Goal: Task Accomplishment & Management: Use online tool/utility

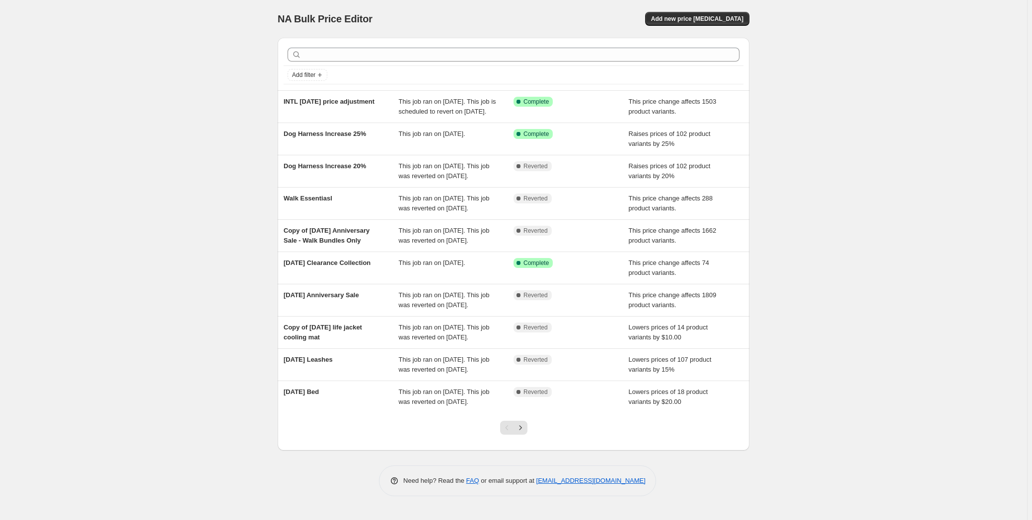
click at [178, 275] on div "NA Bulk Price Editor. This page is ready NA Bulk Price Editor Add new price [ME…" at bounding box center [513, 260] width 1027 height 520
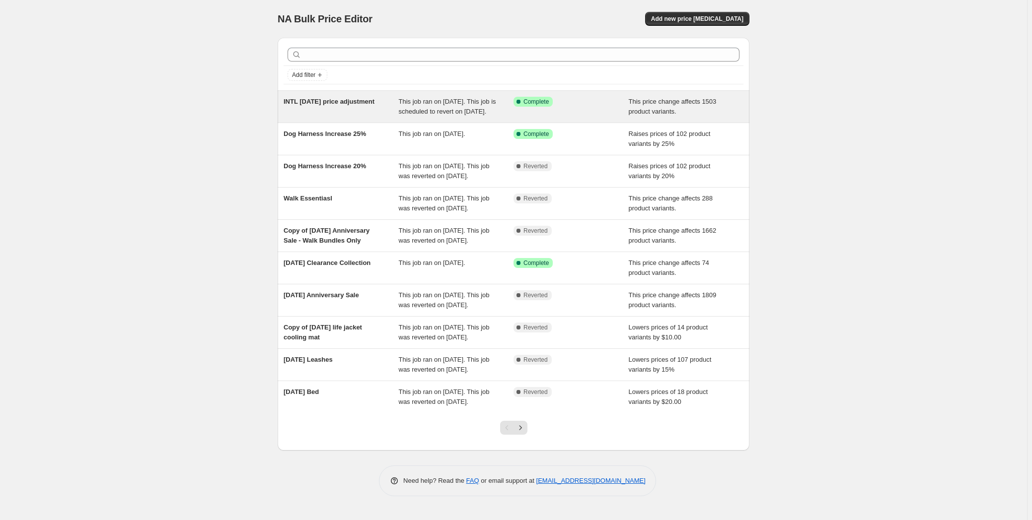
click at [372, 117] on div "INTL [DATE] price adjustment" at bounding box center [340, 107] width 115 height 20
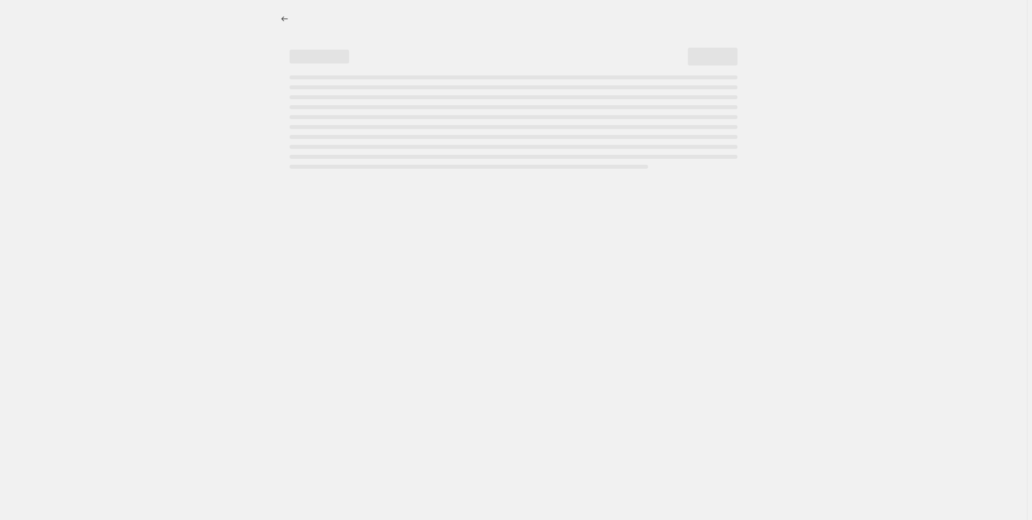
select select "ecap"
select select "remove"
select select "collection"
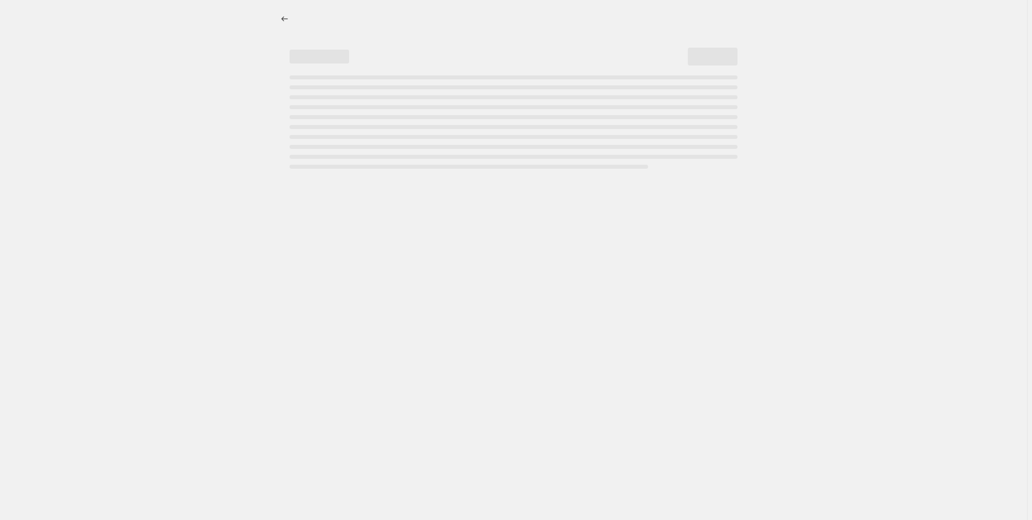
select select "collection"
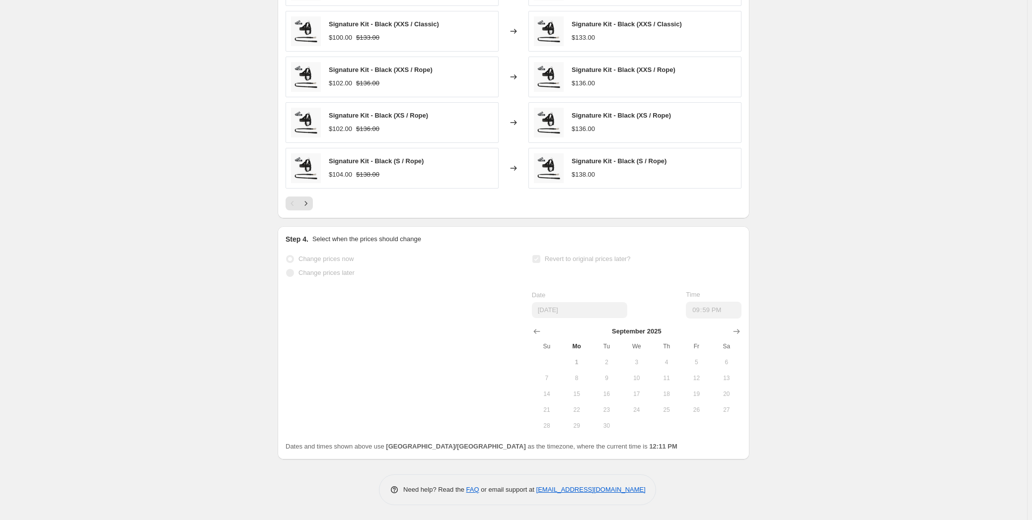
scroll to position [834, 0]
click at [325, 272] on span "Change prices later" at bounding box center [326, 272] width 56 height 7
click at [338, 297] on div "Change prices now Change prices later Revert to original prices later? Date [DA…" at bounding box center [513, 343] width 456 height 182
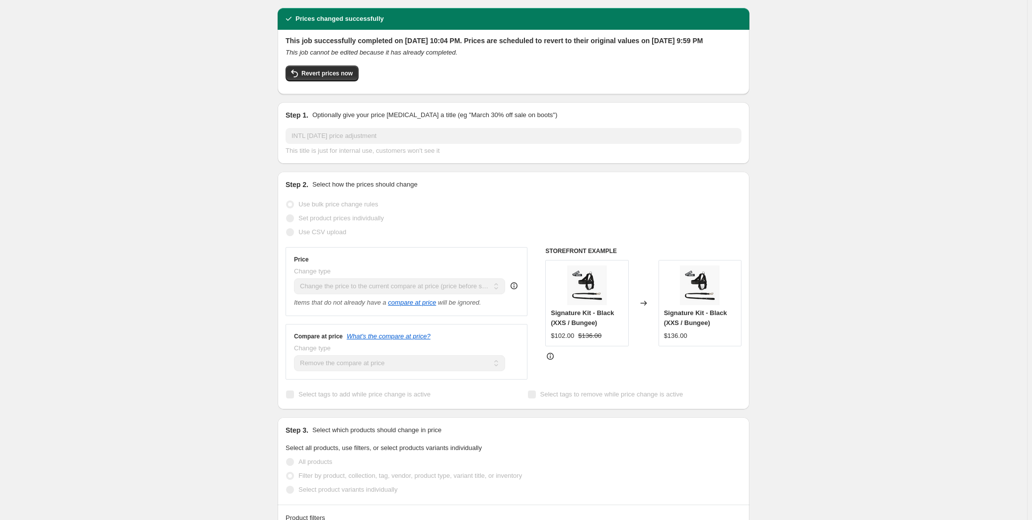
scroll to position [0, 0]
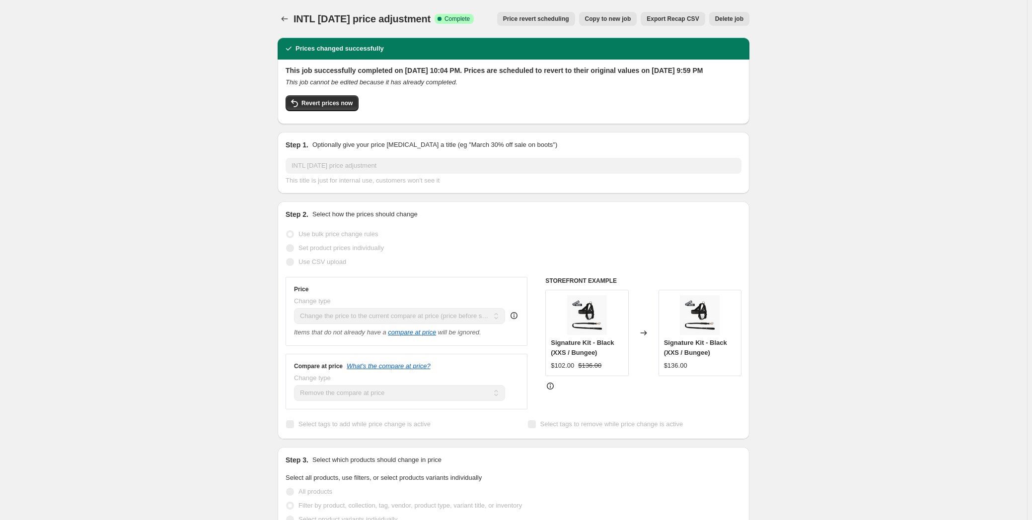
click at [547, 21] on span "Price revert scheduling" at bounding box center [536, 19] width 66 height 8
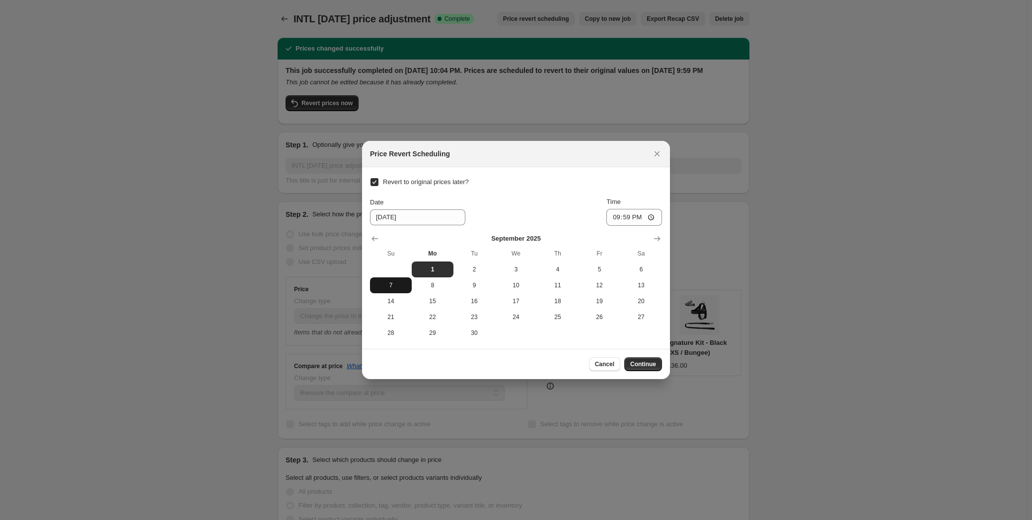
click at [399, 290] on button "7" at bounding box center [391, 286] width 42 height 16
type input "[DATE]"
click at [649, 367] on span "Continue" at bounding box center [643, 364] width 26 height 8
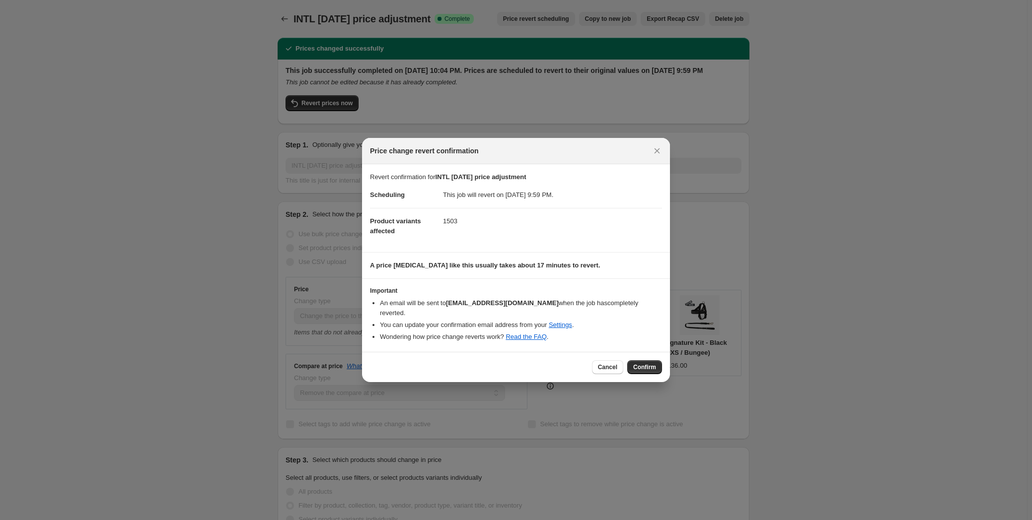
click at [638, 332] on li "Wondering how price change reverts work? Read the FAQ ." at bounding box center [521, 337] width 282 height 10
click at [652, 360] on button "Confirm" at bounding box center [644, 367] width 35 height 14
